Goal: Navigation & Orientation: Find specific page/section

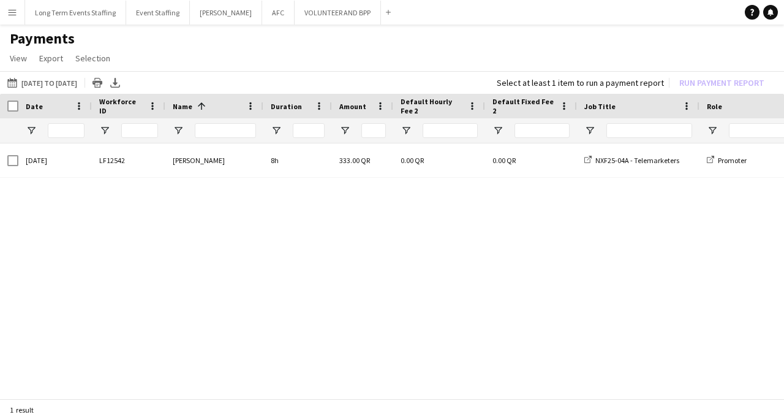
click at [15, 11] on app-icon "Menu" at bounding box center [12, 12] width 10 height 10
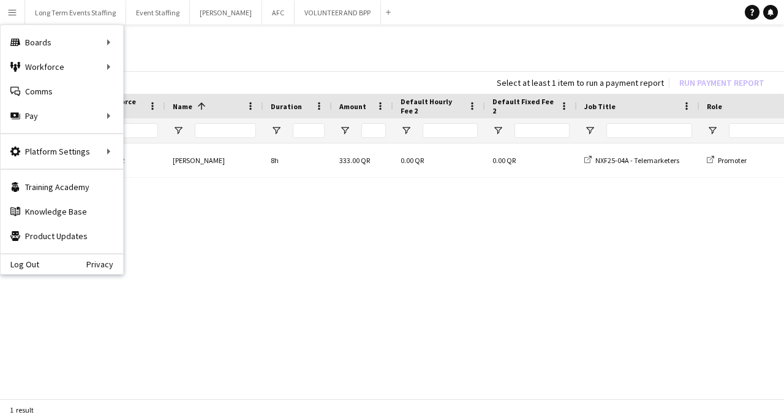
click at [93, 151] on div "Platform Settings Platform Settings" at bounding box center [62, 151] width 123 height 25
click at [180, 161] on link "App settings" at bounding box center [185, 151] width 123 height 25
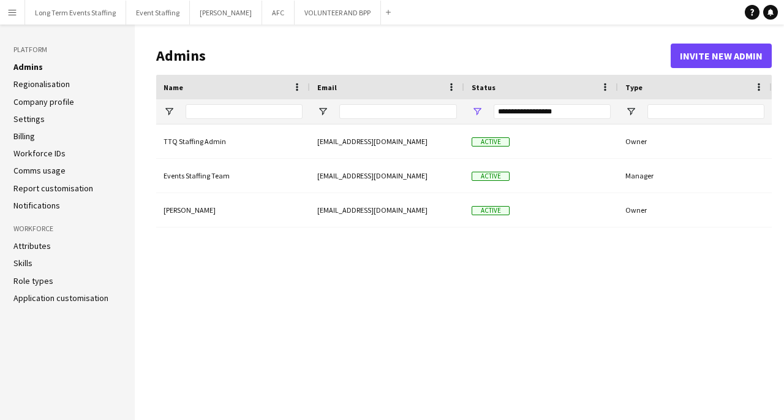
click at [72, 298] on link "Application customisation" at bounding box center [60, 297] width 95 height 11
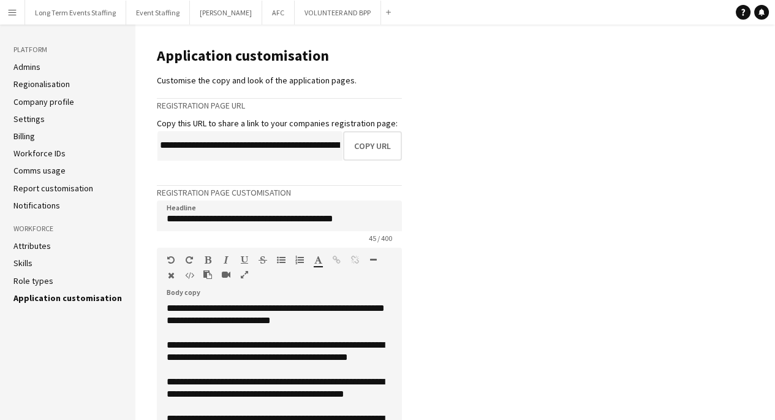
click at [61, 82] on link "Regionalisation" at bounding box center [41, 83] width 56 height 11
click at [83, 121] on li "Settings" at bounding box center [67, 118] width 108 height 11
click at [31, 119] on link "Settings" at bounding box center [28, 118] width 31 height 11
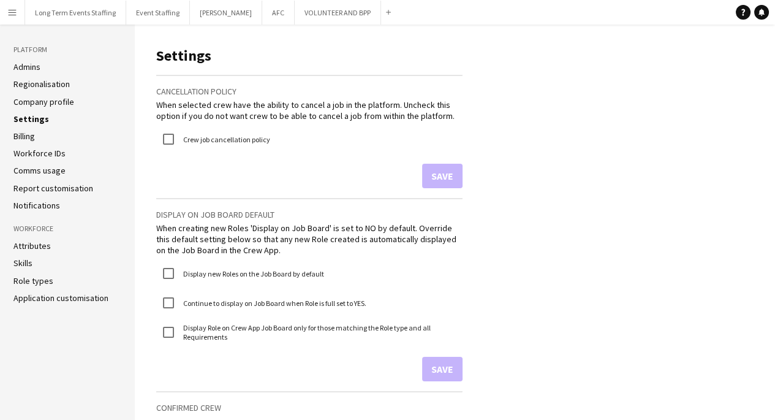
click at [28, 145] on ul "Admins Regionalisation Company profile Settings Billing Workforce IDs Comms usa…" at bounding box center [67, 136] width 108 height 150
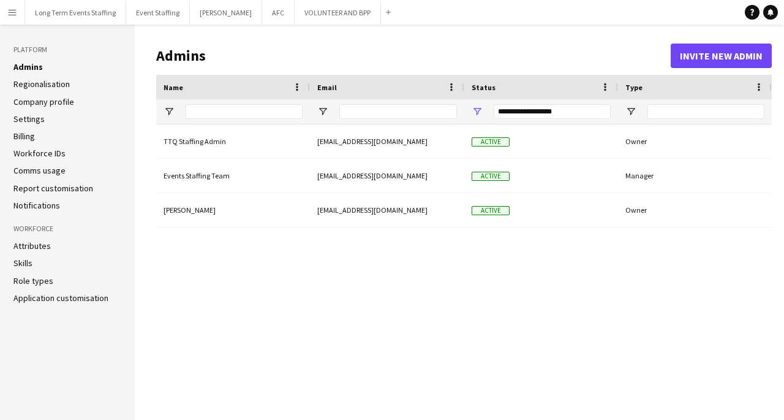
click at [9, 10] on app-icon "Menu" at bounding box center [12, 12] width 10 height 10
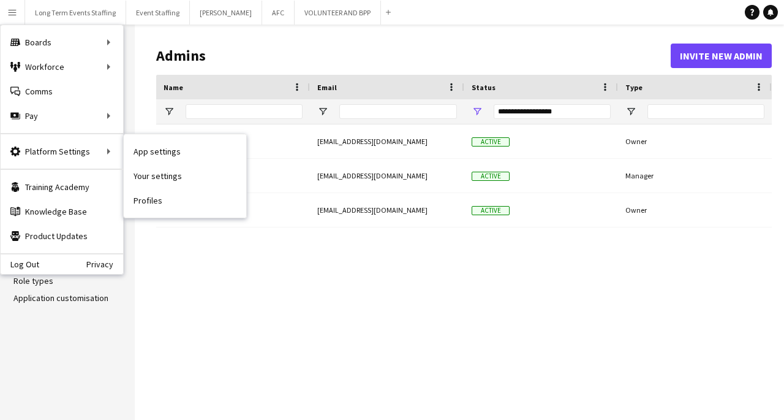
click at [151, 150] on link "App settings" at bounding box center [185, 151] width 123 height 25
